Goal: Submit feedback/report problem: Submit feedback/report problem

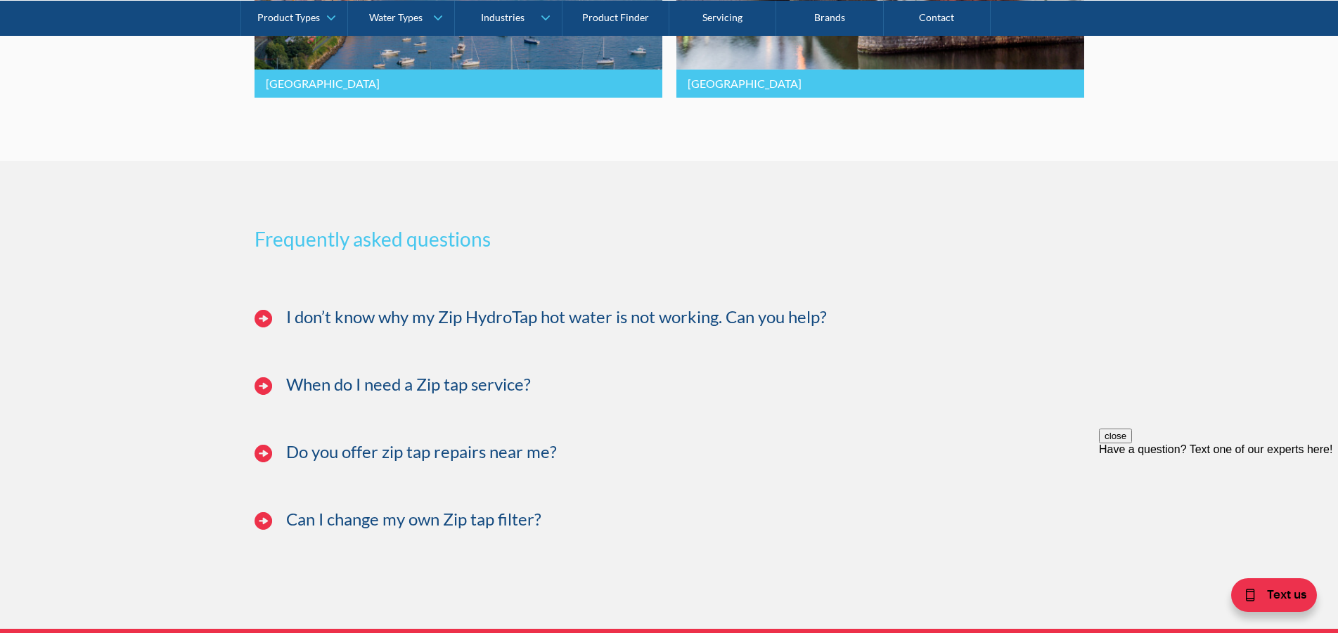
scroll to position [3375, 0]
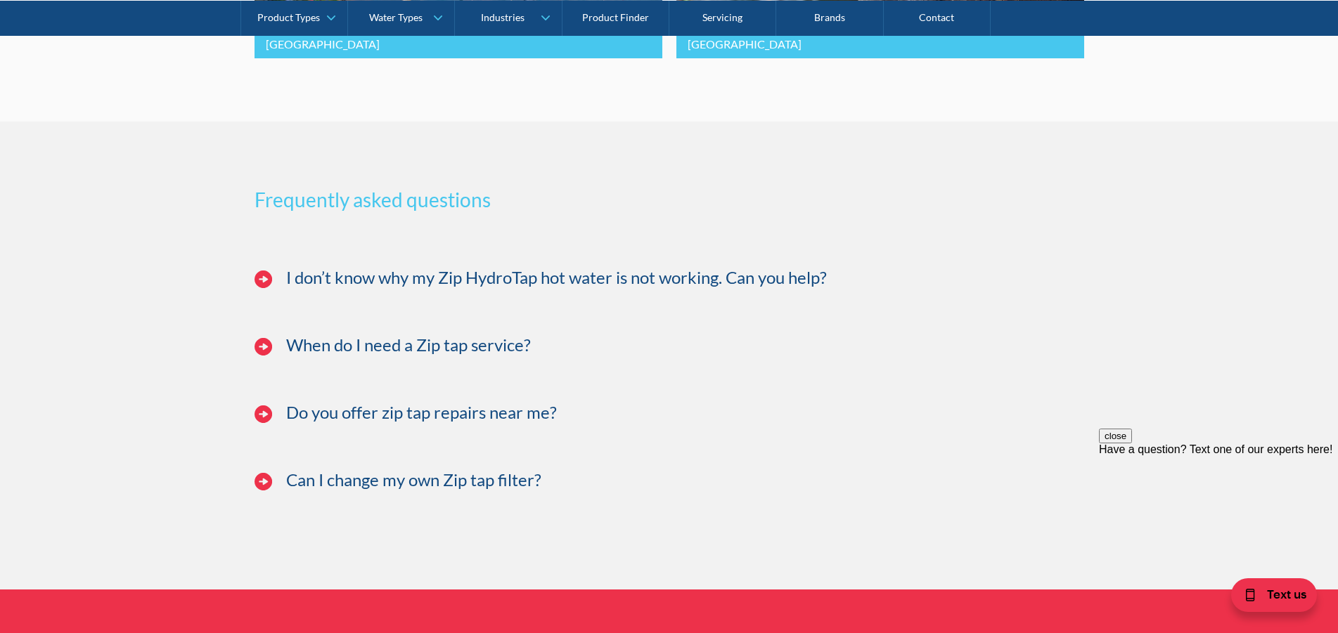
click at [262, 356] on img at bounding box center [263, 347] width 18 height 18
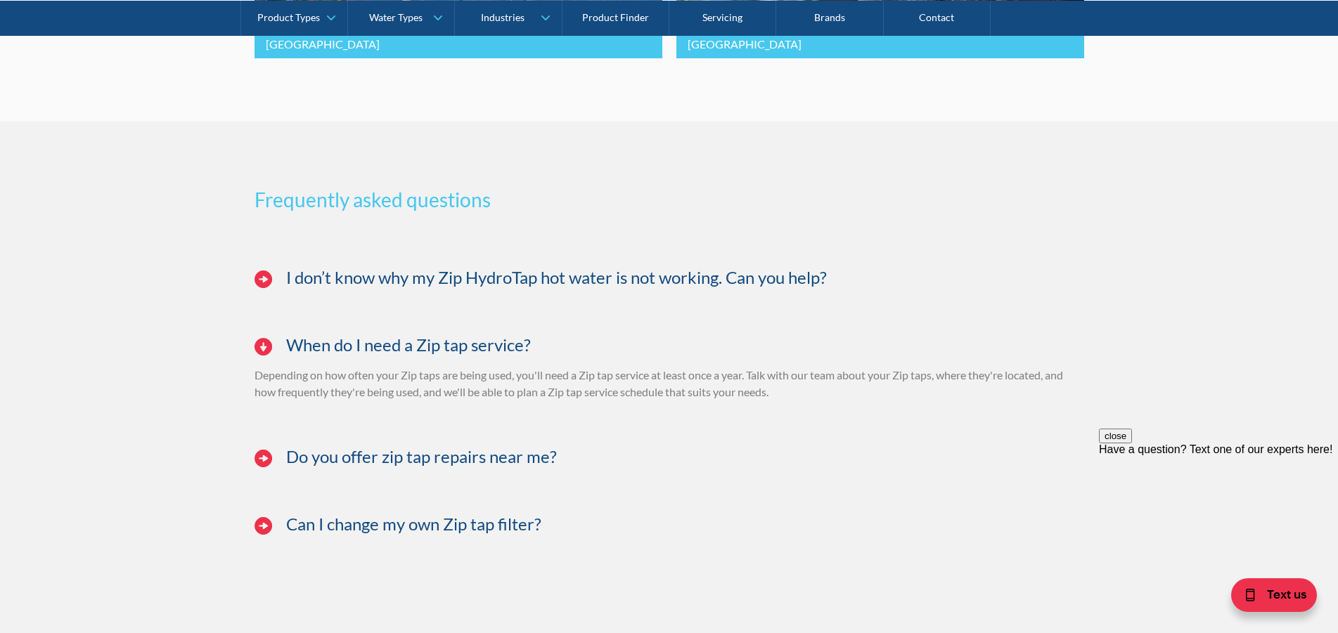
click at [260, 468] on img at bounding box center [263, 459] width 18 height 18
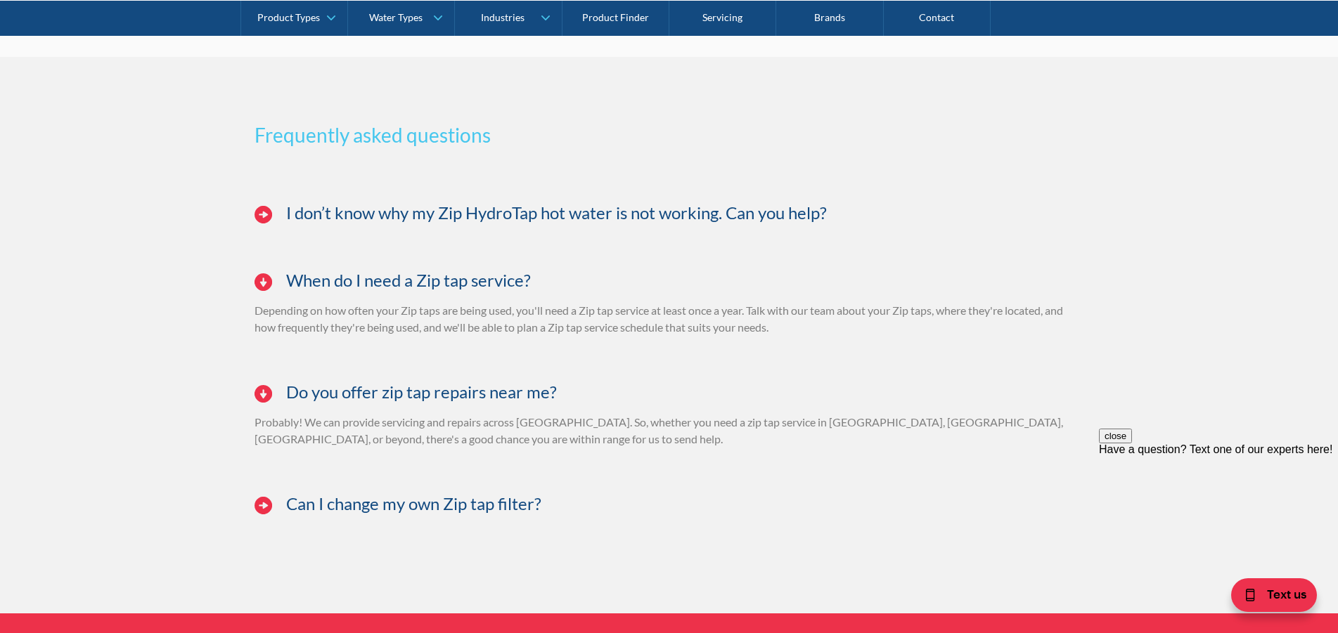
scroll to position [3445, 0]
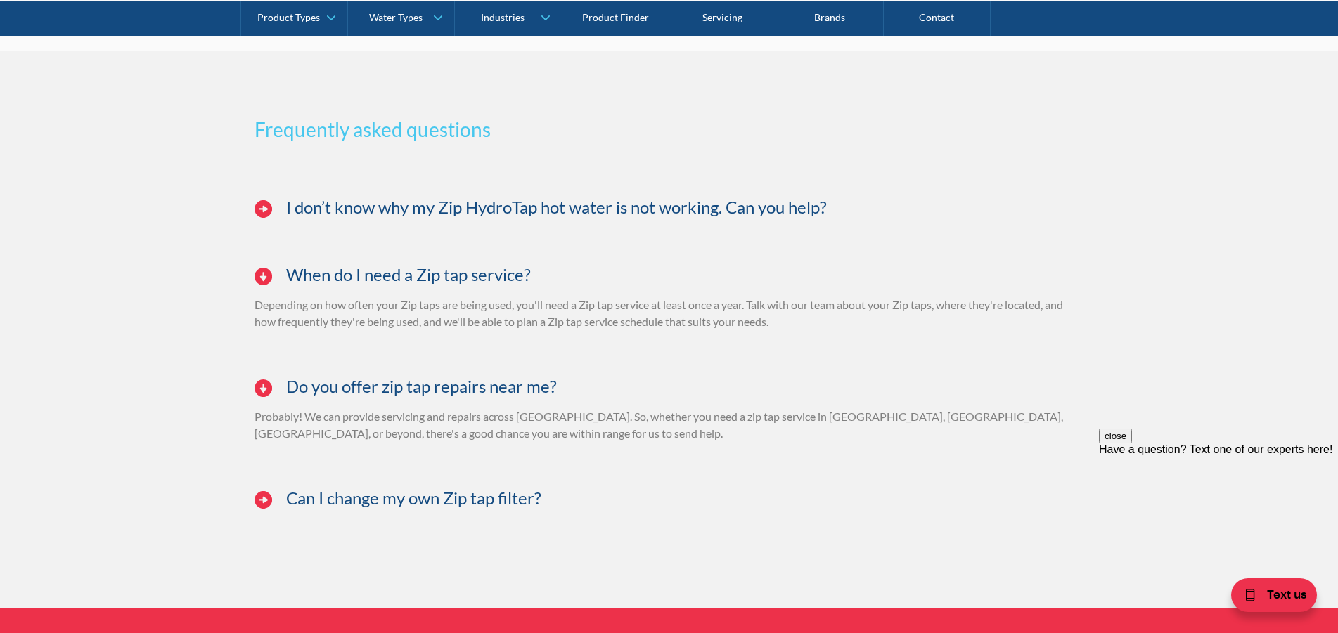
click at [256, 509] on img at bounding box center [263, 500] width 18 height 18
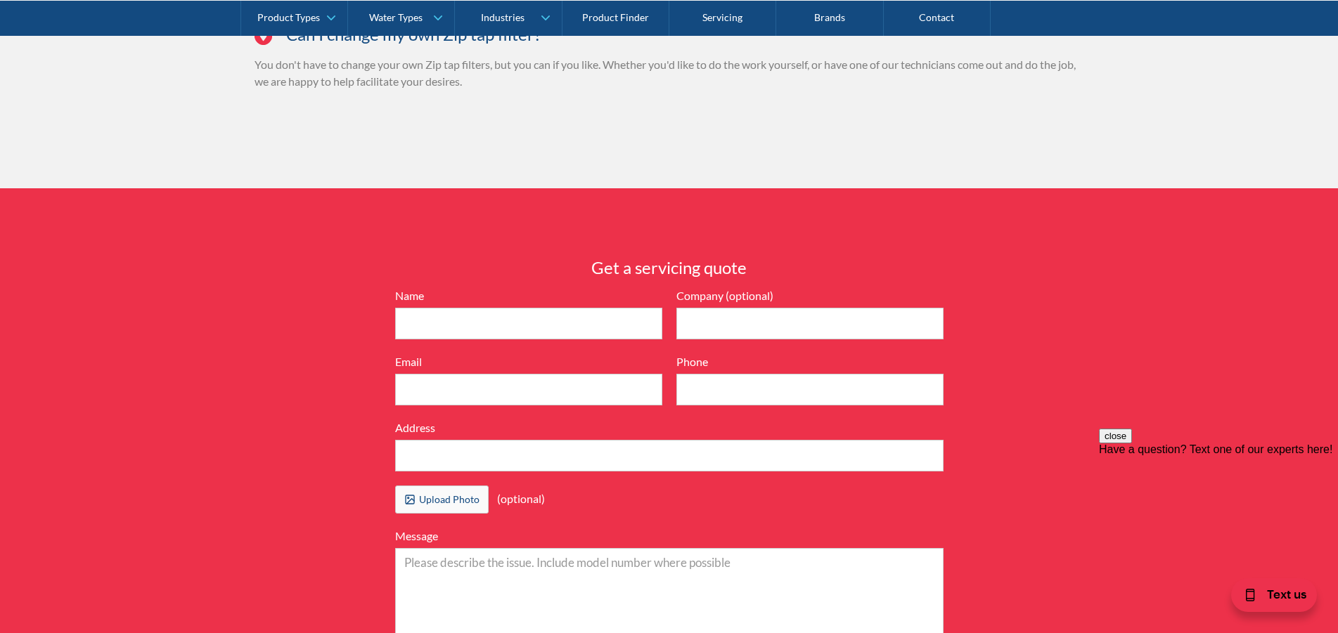
scroll to position [3937, 0]
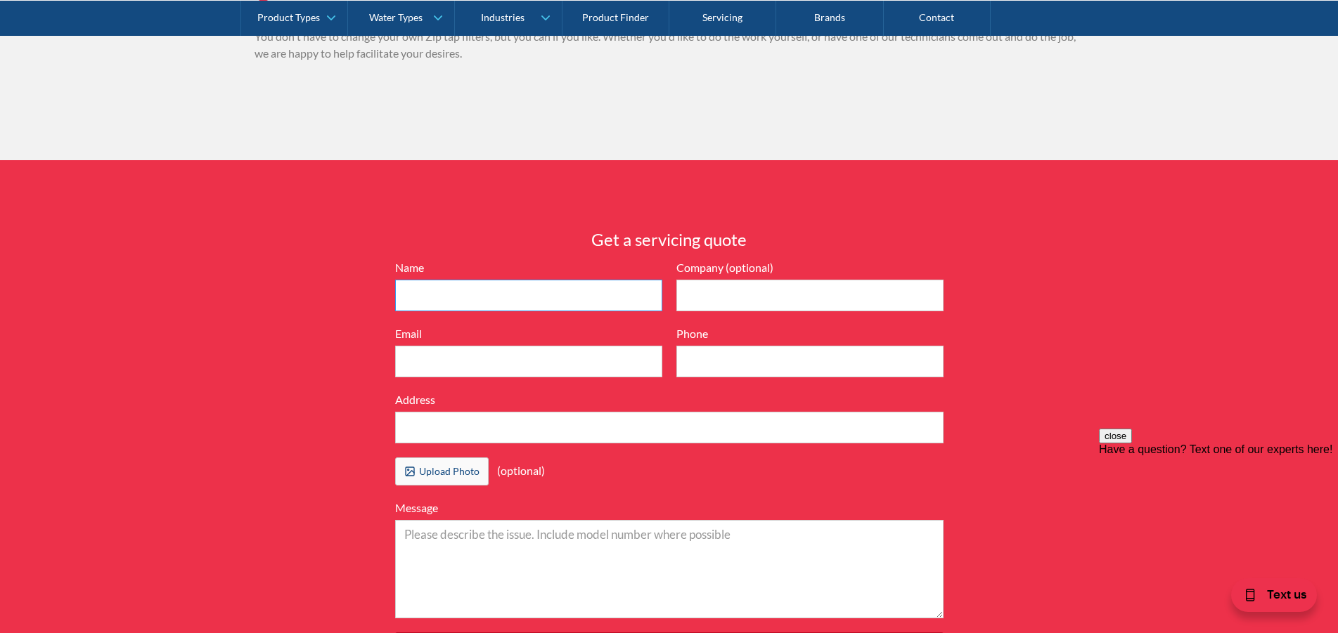
click at [451, 311] on input "Name" at bounding box center [528, 296] width 267 height 32
type input "[PERSON_NAME]"
click at [432, 374] on input "Email" at bounding box center [528, 362] width 267 height 32
type input "[EMAIL_ADDRESS][DOMAIN_NAME]"
click at [752, 372] on input "Phone" at bounding box center [809, 362] width 267 height 32
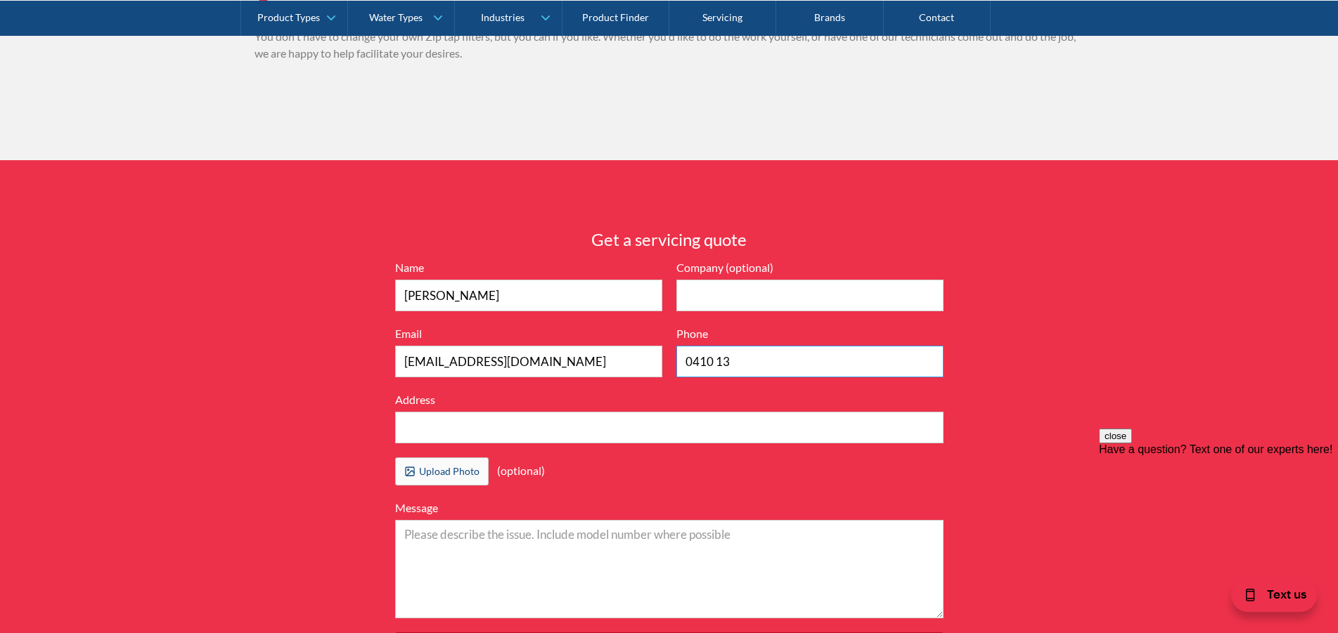
click at [769, 378] on input "0410 13" at bounding box center [809, 362] width 267 height 32
type input "0410 132 010"
click at [459, 436] on input "Address" at bounding box center [669, 428] width 548 height 32
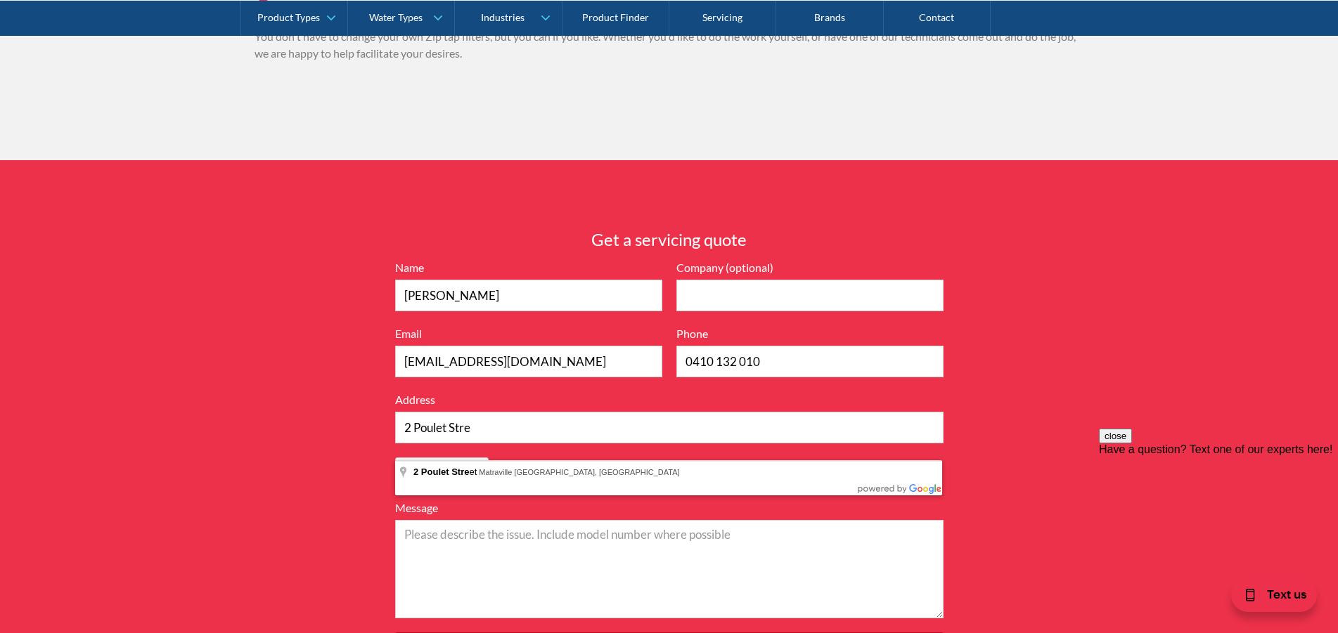
type input "[STREET_ADDRESS]"
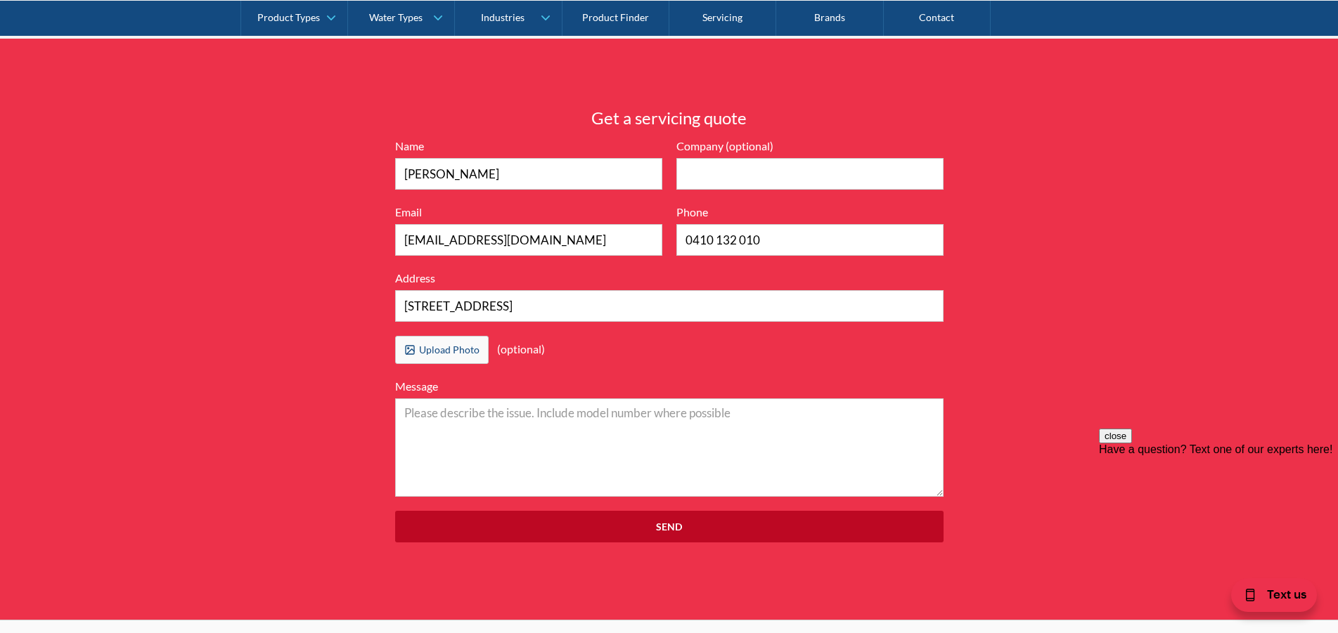
scroll to position [4078, 0]
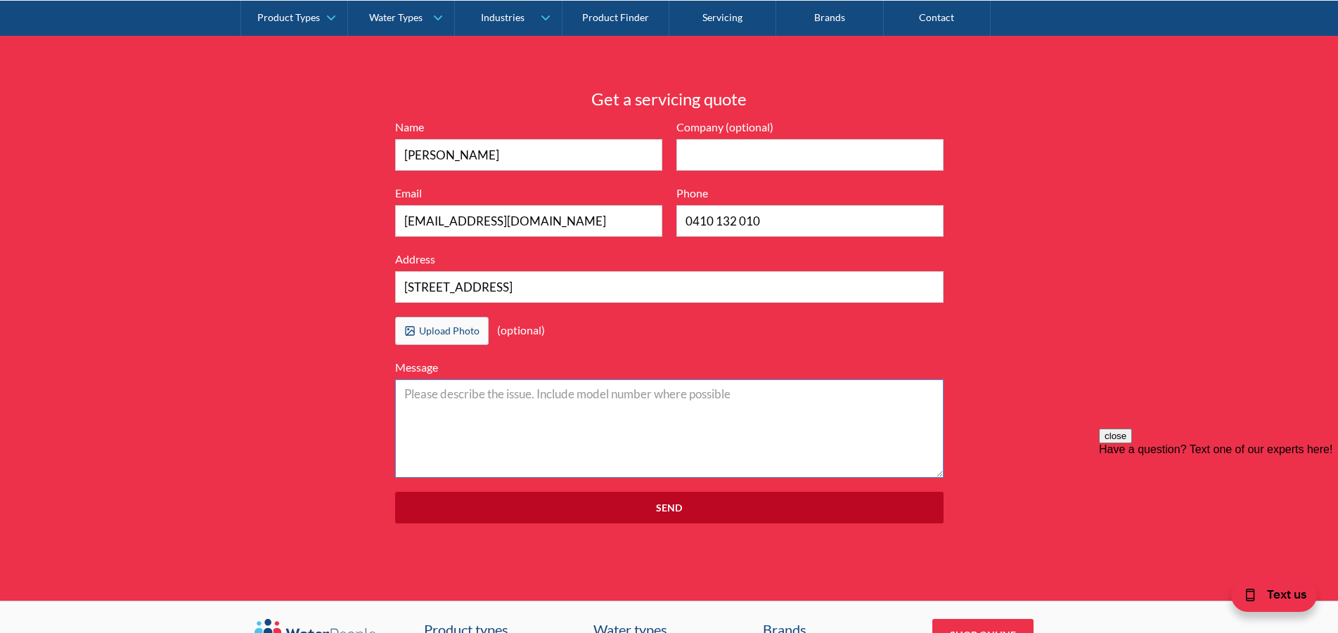
click at [459, 415] on textarea "Message" at bounding box center [669, 429] width 548 height 98
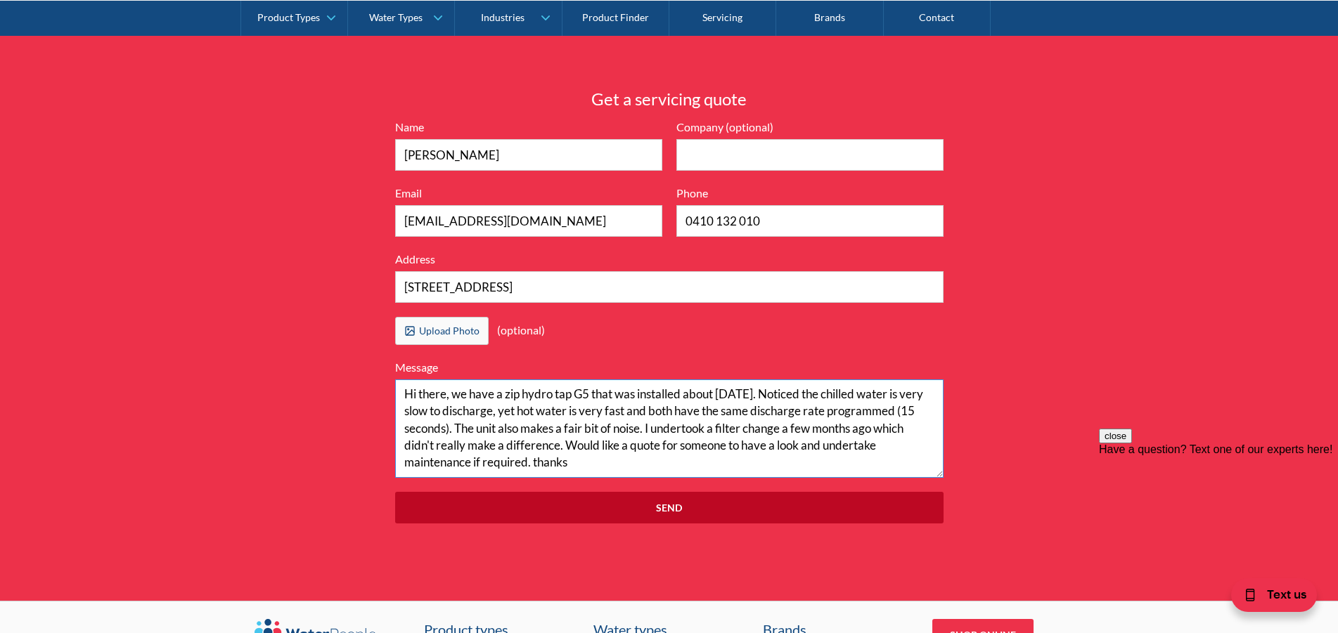
click at [475, 447] on textarea "Hi there, we have a zip hydro tap G5 that was installed about [DATE]. Noticed t…" at bounding box center [669, 429] width 548 height 98
click at [688, 478] on textarea "Hi there, we have a zip hydro tap G5 that was installed about [DATE]. Noticed t…" at bounding box center [669, 429] width 548 height 98
type textarea "Hi there, we have a zip hydro tap G5 that was installed about [DATE]. Noticed t…"
click at [676, 524] on input "Send" at bounding box center [669, 508] width 548 height 32
